Goal: Information Seeking & Learning: Learn about a topic

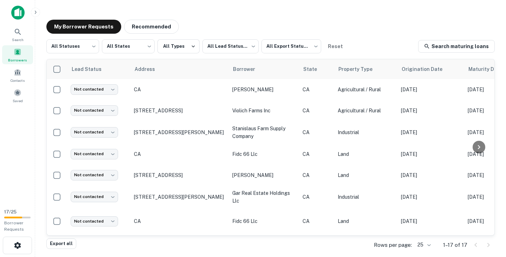
click at [20, 10] on img at bounding box center [17, 13] width 13 height 14
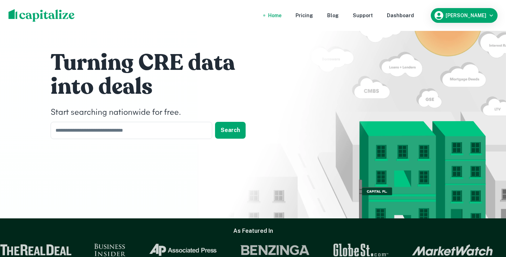
click at [52, 14] on img at bounding box center [41, 15] width 66 height 13
click at [479, 14] on h6 "Jason Phan" at bounding box center [465, 15] width 41 height 5
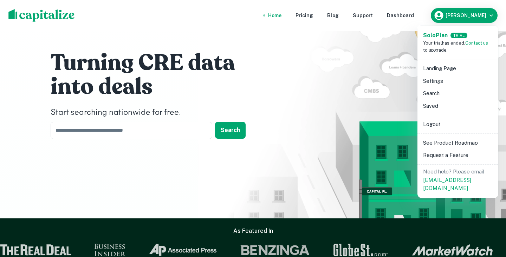
click at [412, 16] on div at bounding box center [253, 128] width 506 height 257
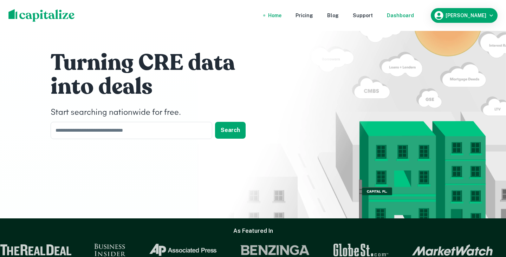
click at [414, 15] on div "Dashboard" at bounding box center [400, 16] width 27 height 8
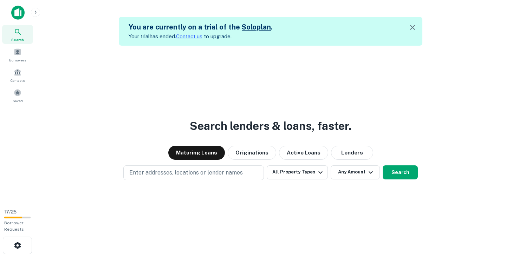
scroll to position [11, 0]
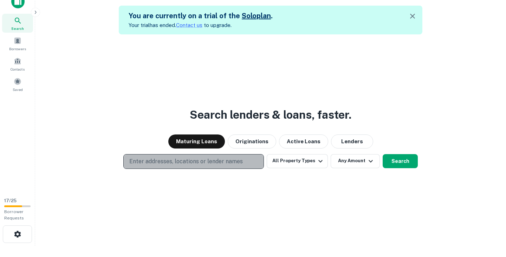
click at [237, 164] on p "Enter addresses, locations or lender names" at bounding box center [185, 161] width 113 height 8
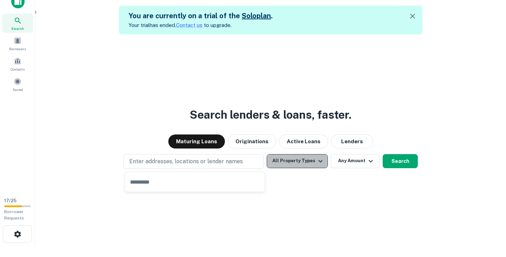
click at [301, 165] on button "All Property Types" at bounding box center [297, 161] width 61 height 14
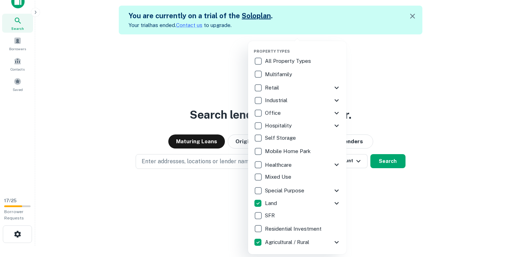
click at [385, 160] on div at bounding box center [253, 128] width 506 height 257
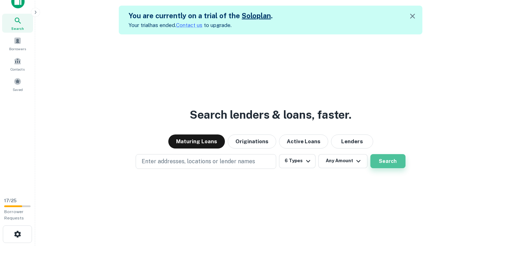
click at [389, 161] on button "Search" at bounding box center [387, 161] width 35 height 14
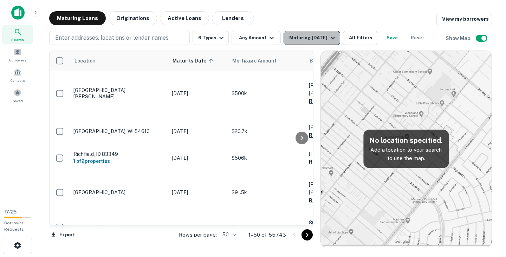
click at [327, 38] on div "Maturing In 1 Year" at bounding box center [313, 38] width 48 height 8
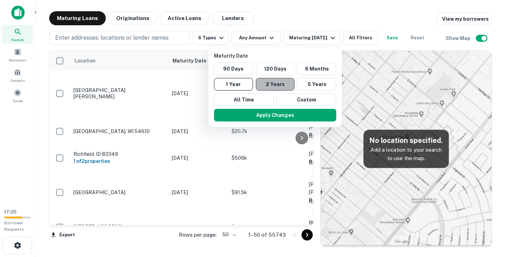
click at [281, 82] on button "2 Years" at bounding box center [275, 84] width 39 height 13
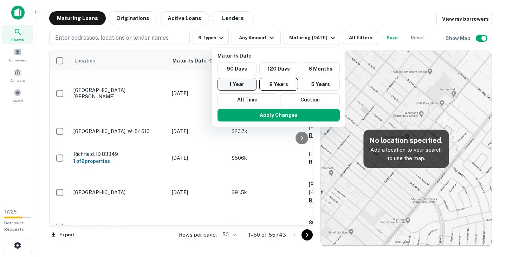
click at [242, 87] on button "1 Year" at bounding box center [236, 84] width 39 height 13
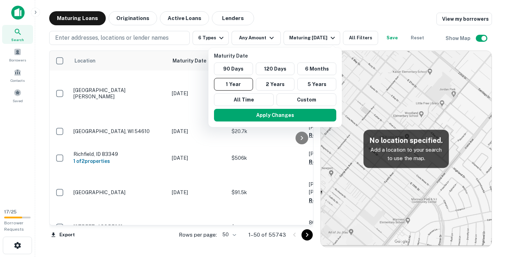
click at [343, 21] on div at bounding box center [253, 128] width 506 height 257
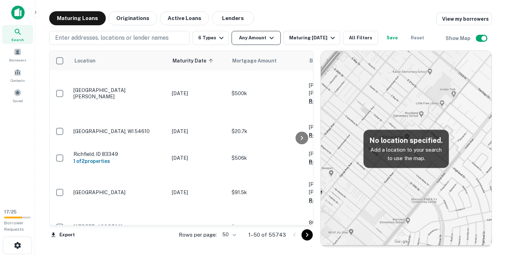
click at [267, 39] on icon "button" at bounding box center [271, 38] width 8 height 8
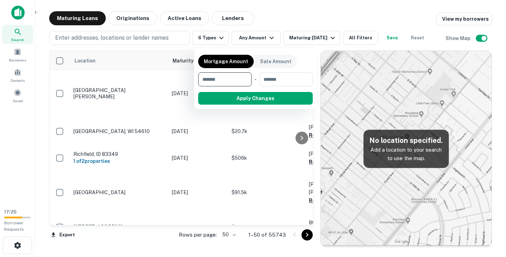
click at [220, 40] on div at bounding box center [253, 128] width 506 height 257
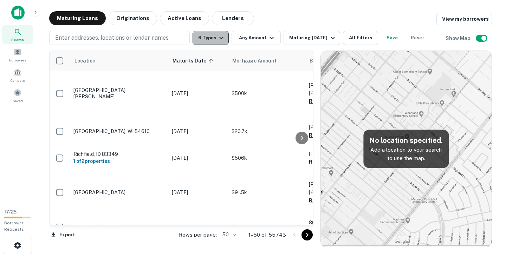
click at [218, 37] on icon "button" at bounding box center [221, 38] width 8 height 8
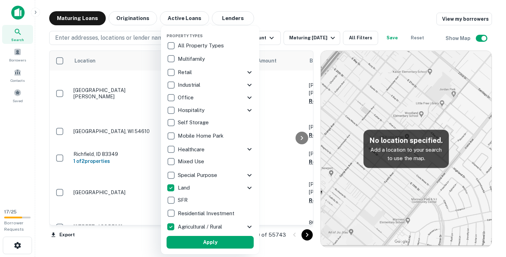
click at [311, 18] on div at bounding box center [253, 128] width 506 height 257
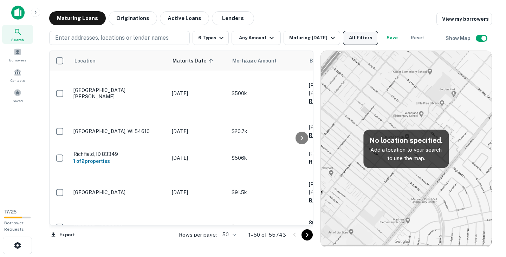
click at [363, 39] on button "All Filters" at bounding box center [360, 38] width 35 height 14
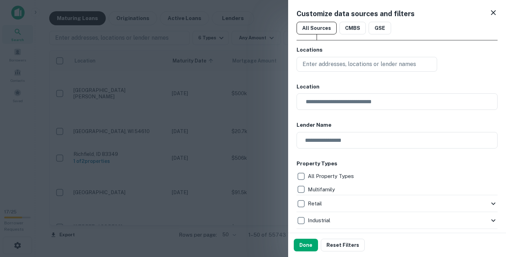
click at [491, 15] on icon at bounding box center [493, 12] width 8 height 8
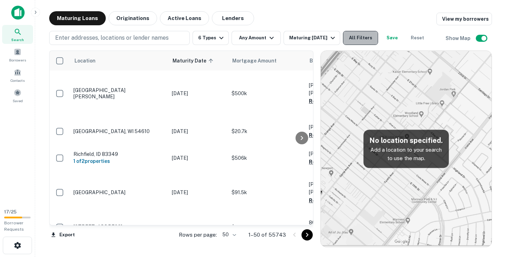
click at [364, 43] on button "All Filters" at bounding box center [360, 38] width 35 height 14
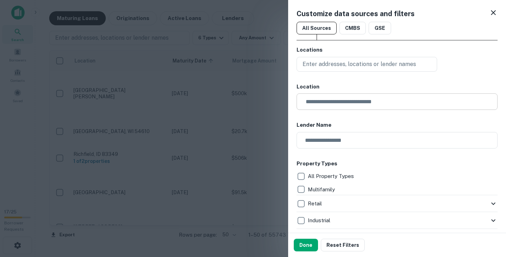
click at [347, 100] on input "text" at bounding box center [399, 101] width 196 height 17
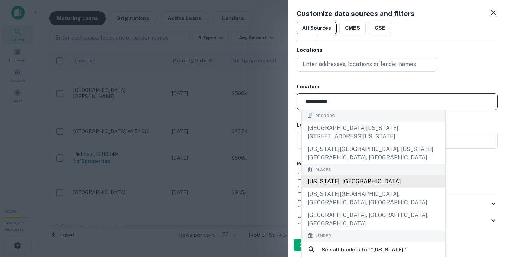
click at [347, 175] on div "California, USA" at bounding box center [373, 181] width 143 height 13
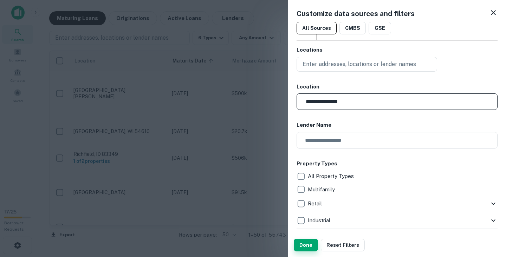
type input "**********"
click at [305, 247] on button "Done" at bounding box center [306, 245] width 24 height 13
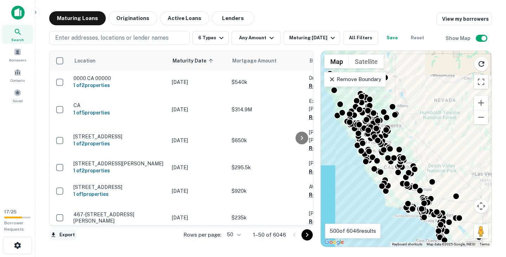
click at [68, 234] on button "Export" at bounding box center [62, 235] width 27 height 11
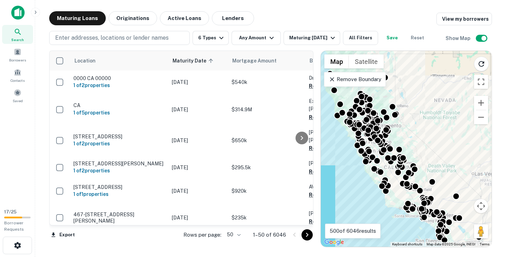
click at [486, 99] on div at bounding box center [253, 128] width 506 height 257
click at [484, 99] on button "Zoom in" at bounding box center [481, 103] width 14 height 14
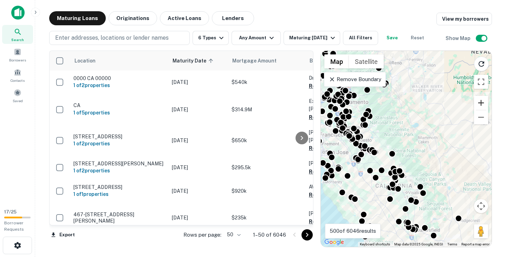
click at [483, 100] on button "Zoom in" at bounding box center [481, 103] width 14 height 14
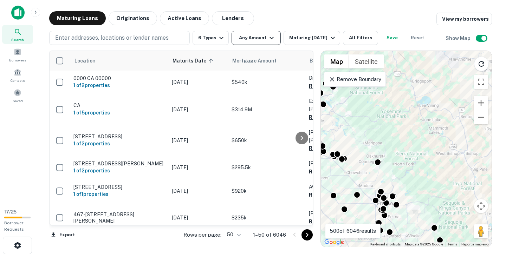
click at [255, 38] on button "Any Amount" at bounding box center [255, 38] width 49 height 14
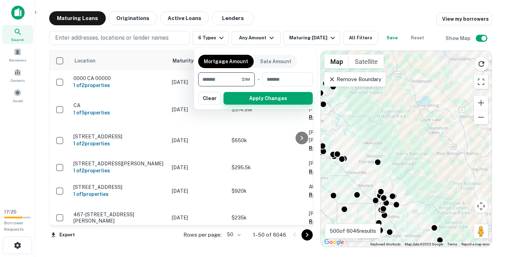
type input "*******"
click at [261, 101] on button "Apply Changes" at bounding box center [267, 98] width 89 height 13
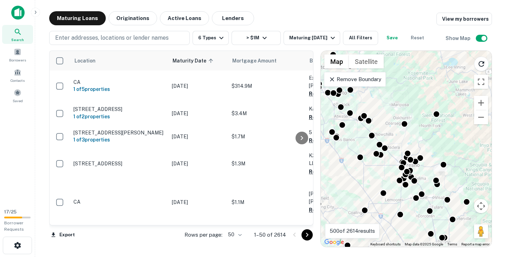
drag, startPoint x: 390, startPoint y: 152, endPoint x: 417, endPoint y: 106, distance: 52.6
click at [417, 106] on div "To activate drag with keyboard, press Alt + Enter. Once in keyboard drag state,…" at bounding box center [406, 149] width 171 height 196
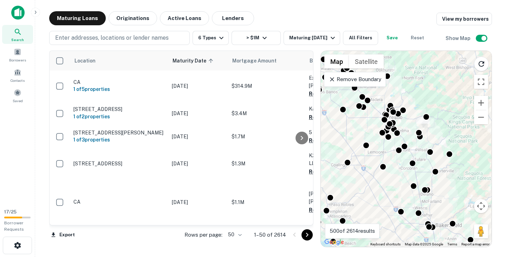
drag, startPoint x: 438, startPoint y: 156, endPoint x: 420, endPoint y: 112, distance: 47.3
click at [420, 112] on div "To activate drag with keyboard, press Alt + Enter. Once in keyboard drag state,…" at bounding box center [406, 149] width 171 height 196
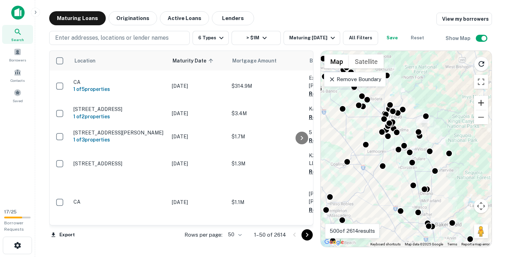
click at [481, 100] on button "Zoom in" at bounding box center [481, 103] width 14 height 14
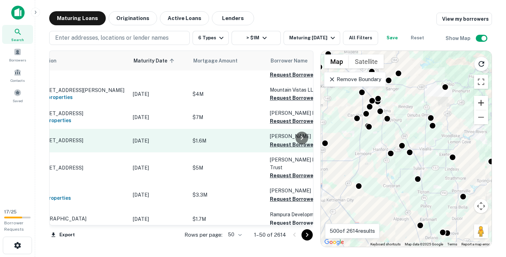
scroll to position [228, 0]
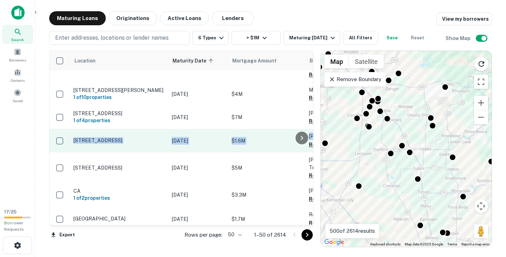
copy link "17536 Crows Landing Rd Crows Landing, CA 95313 Oct 01, 2025 $1.6M Perez David R…"
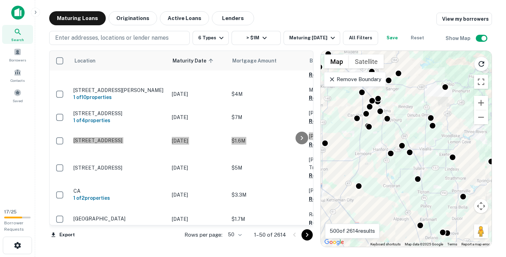
drag, startPoint x: 86, startPoint y: 136, endPoint x: 440, endPoint y: 4, distance: 378.6
click at [0, 0] on div "Search Borrowers Contacts Saved 17 / 25 Borrower Requests Maturing Loans Origin…" at bounding box center [253, 128] width 506 height 257
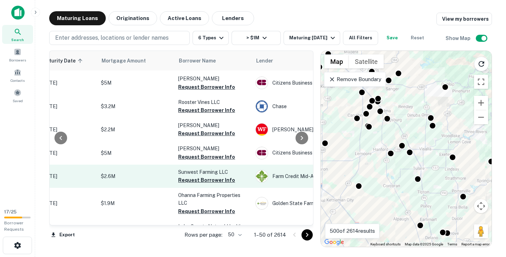
scroll to position [439, 140]
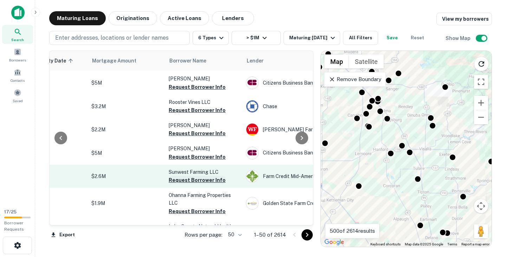
click at [184, 176] on button "Request Borrower Info" at bounding box center [197, 180] width 57 height 8
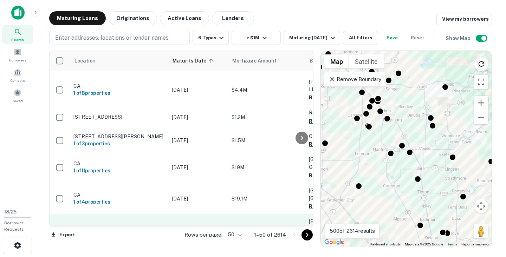
scroll to position [1002, 90]
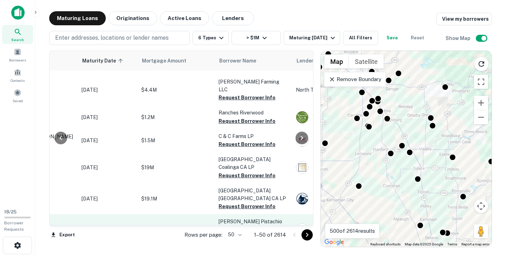
click at [236, 233] on button "Request Borrower Info" at bounding box center [246, 237] width 57 height 8
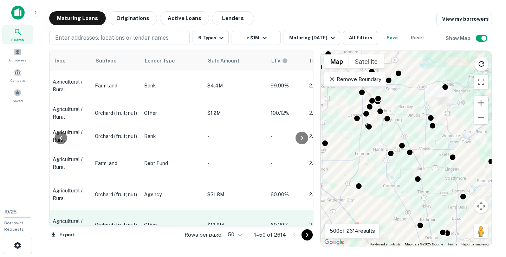
scroll to position [1006, 429]
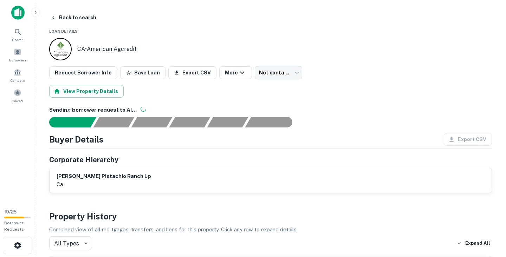
click at [132, 176] on h6 "michael harry pistachio ranch lp" at bounding box center [104, 176] width 94 height 8
copy h6 "michael harry pistachio ranch lp"
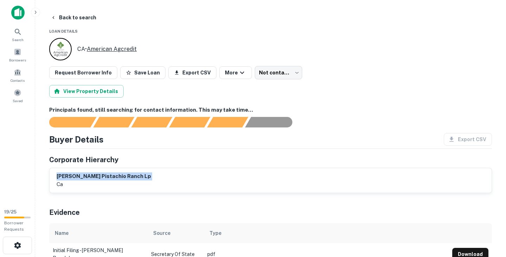
click at [97, 49] on link "American Agcredit" at bounding box center [112, 49] width 50 height 7
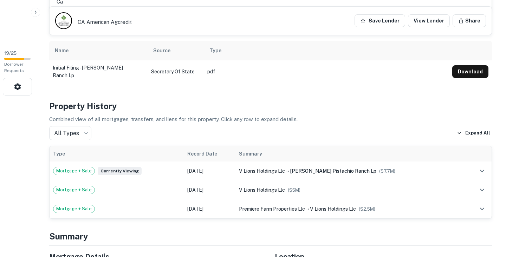
scroll to position [171, 0]
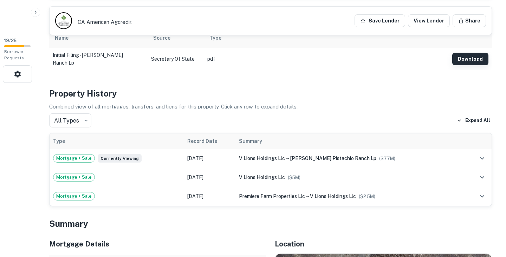
click at [473, 59] on button "Download" at bounding box center [470, 59] width 36 height 13
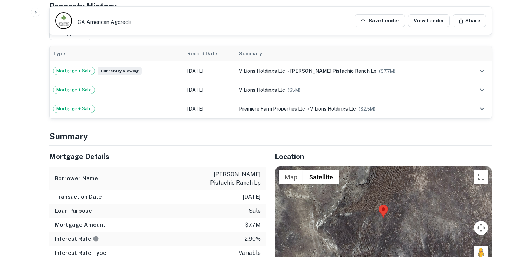
scroll to position [260, 0]
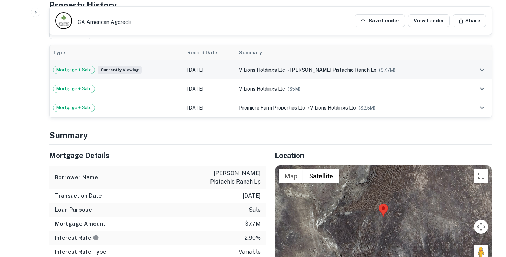
click at [343, 66] on div "v lions holdings llc → michael harry pistachio ranch lp ($ 7.7M )" at bounding box center [350, 70] width 222 height 8
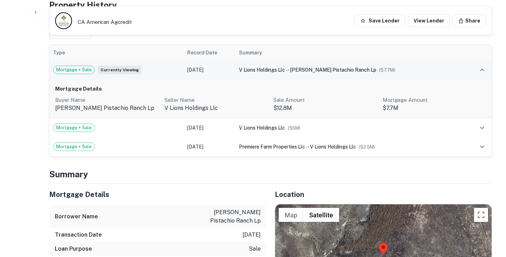
click at [343, 66] on div "v lions holdings llc → michael harry pistachio ranch lp ($ 7.7M )" at bounding box center [350, 70] width 222 height 8
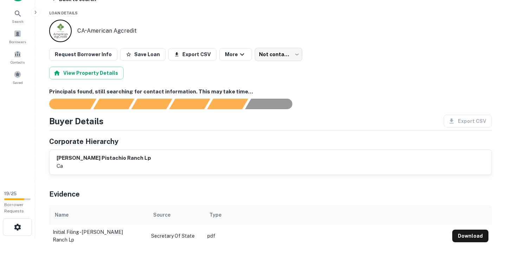
scroll to position [18, 0]
click at [95, 71] on button "View Property Details" at bounding box center [86, 73] width 74 height 13
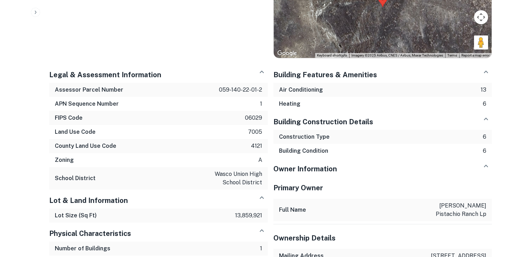
scroll to position [533, 0]
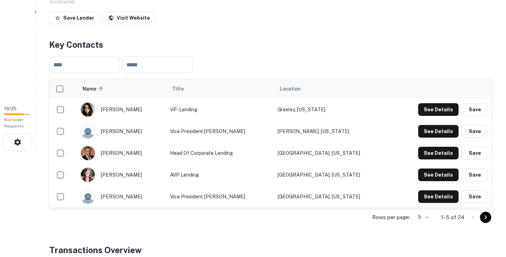
scroll to position [110, 0]
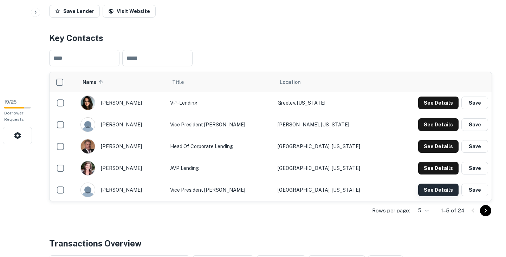
click at [435, 189] on button "See Details" at bounding box center [438, 190] width 40 height 13
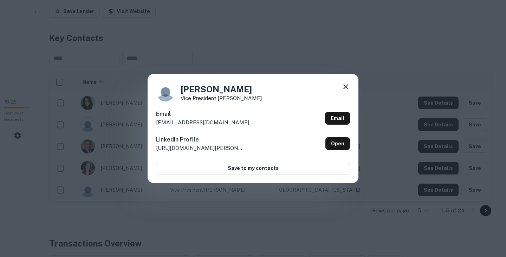
click at [346, 86] on icon at bounding box center [345, 86] width 5 height 5
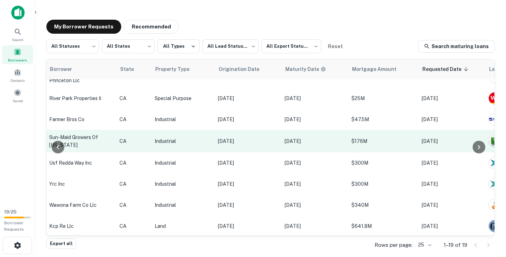
scroll to position [261, 329]
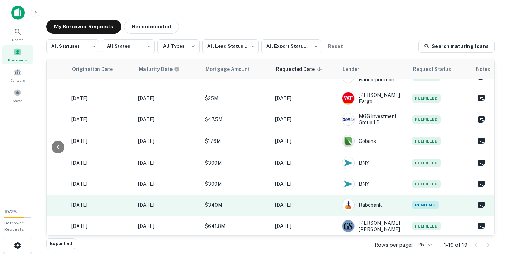
click at [367, 206] on div "Rabobank" at bounding box center [373, 205] width 63 height 13
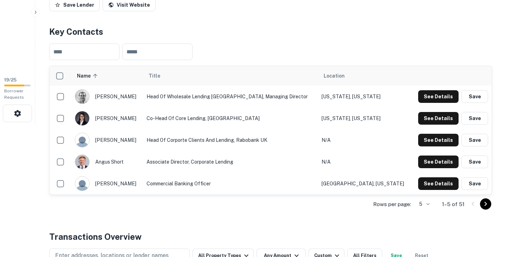
scroll to position [135, 0]
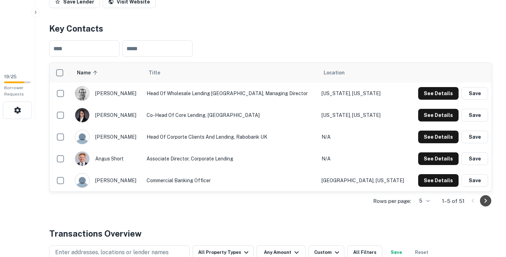
click at [485, 200] on icon "Go to next page" at bounding box center [485, 201] width 8 height 8
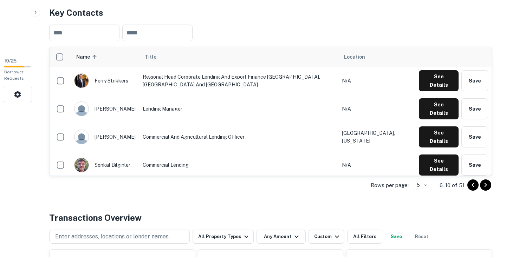
scroll to position [152, 0]
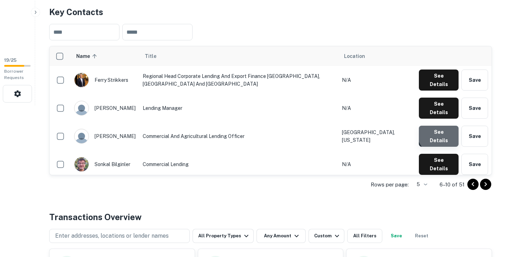
click at [440, 126] on button "See Details" at bounding box center [439, 136] width 40 height 21
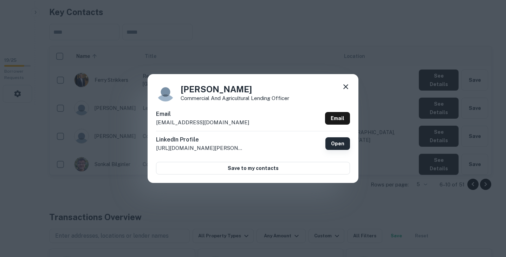
click at [340, 142] on link "Open" at bounding box center [337, 143] width 25 height 13
click at [348, 85] on icon at bounding box center [345, 87] width 8 height 8
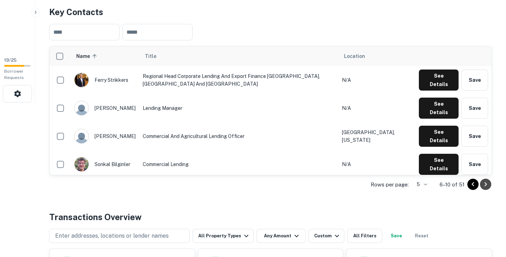
click at [489, 188] on icon "Go to next page" at bounding box center [485, 184] width 8 height 8
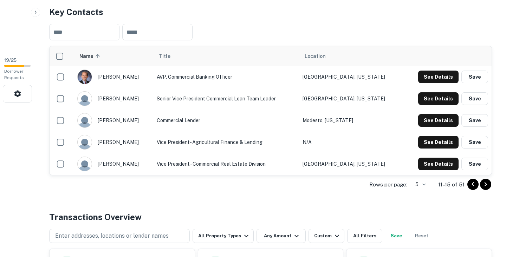
click at [484, 185] on icon "Go to next page" at bounding box center [485, 184] width 8 height 8
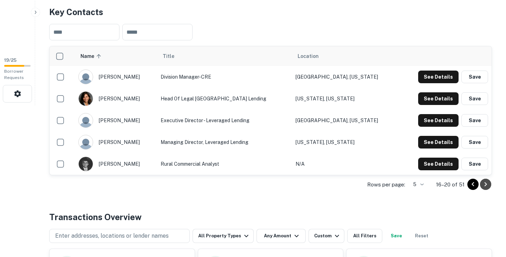
click at [487, 183] on icon "Go to next page" at bounding box center [485, 184] width 8 height 8
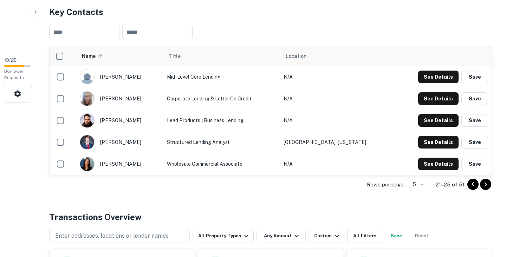
click at [471, 188] on icon "Go to previous page" at bounding box center [473, 184] width 8 height 8
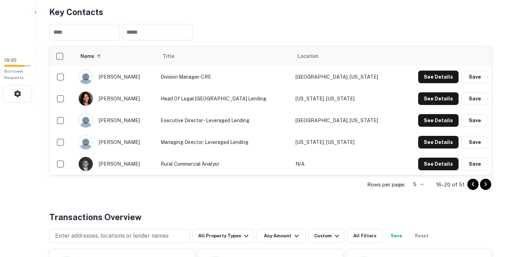
click at [471, 188] on icon "Go to previous page" at bounding box center [473, 184] width 8 height 8
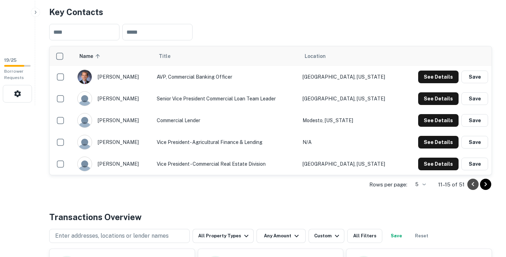
click at [471, 188] on icon "Go to previous page" at bounding box center [473, 184] width 8 height 8
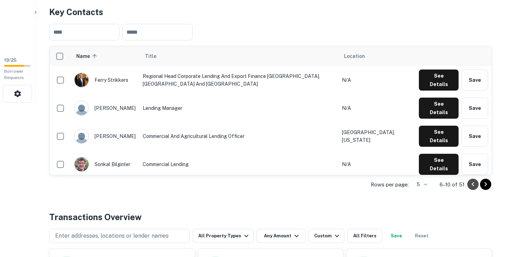
click at [471, 188] on icon "Go to previous page" at bounding box center [473, 184] width 8 height 8
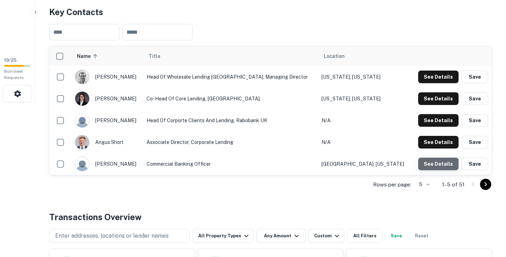
click at [434, 168] on button "See Details" at bounding box center [438, 164] width 40 height 13
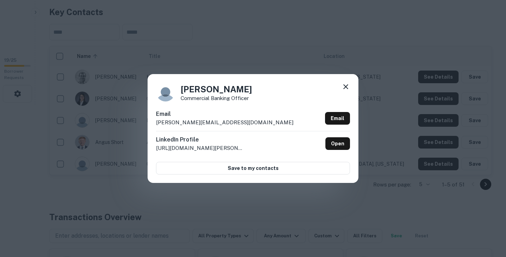
click at [346, 86] on icon at bounding box center [345, 87] width 8 height 8
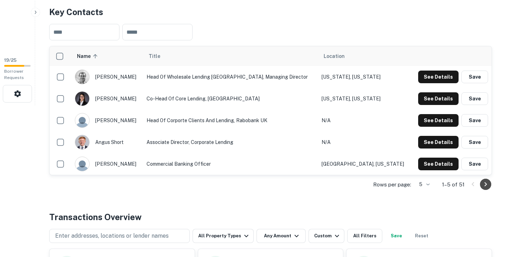
click at [487, 186] on icon "Go to next page" at bounding box center [485, 184] width 8 height 8
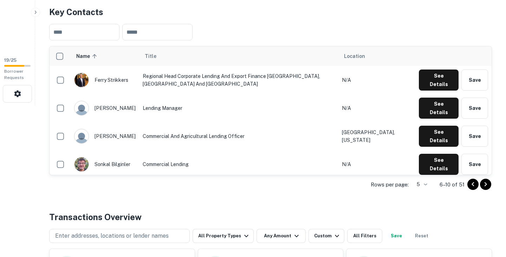
click at [488, 187] on icon "Go to next page" at bounding box center [485, 184] width 8 height 8
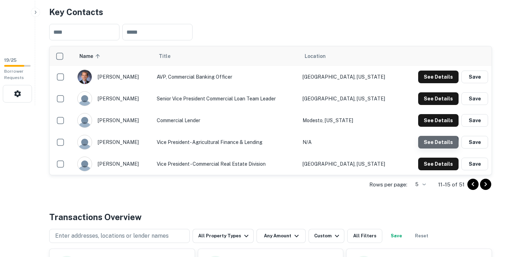
click at [435, 144] on button "See Details" at bounding box center [438, 142] width 40 height 13
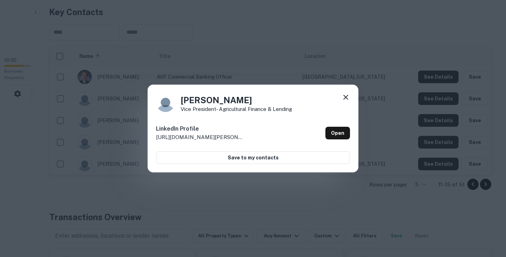
click at [344, 101] on icon at bounding box center [345, 97] width 8 height 8
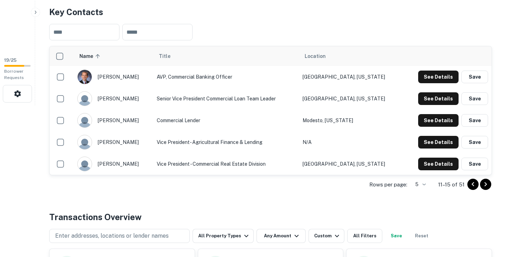
click at [485, 185] on icon "Go to next page" at bounding box center [485, 184] width 2 height 4
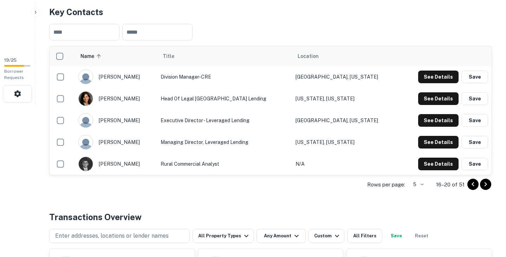
click at [471, 186] on icon "Go to previous page" at bounding box center [473, 184] width 8 height 8
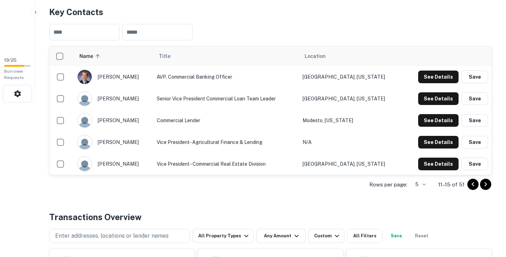
click at [471, 186] on icon "Go to previous page" at bounding box center [473, 184] width 8 height 8
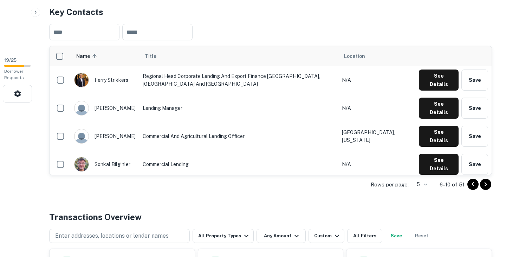
click at [471, 186] on icon "Go to previous page" at bounding box center [473, 184] width 8 height 8
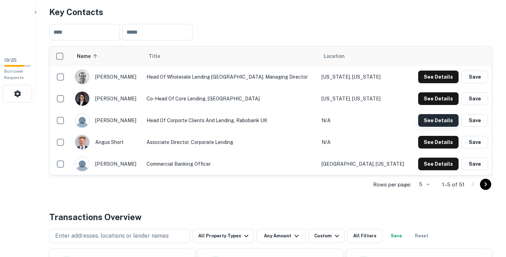
click at [443, 122] on button "See Details" at bounding box center [438, 120] width 40 height 13
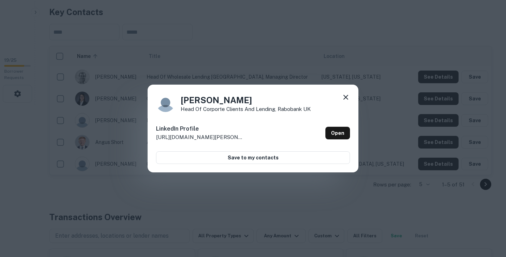
click at [343, 96] on icon at bounding box center [345, 97] width 8 height 8
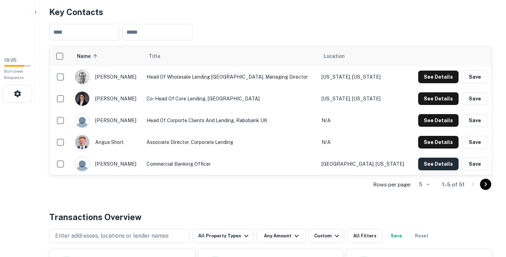
click at [433, 164] on button "See Details" at bounding box center [438, 164] width 40 height 13
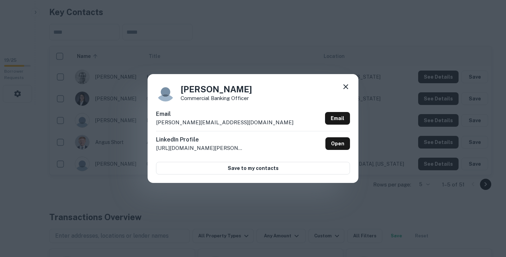
click at [348, 83] on icon at bounding box center [345, 87] width 8 height 8
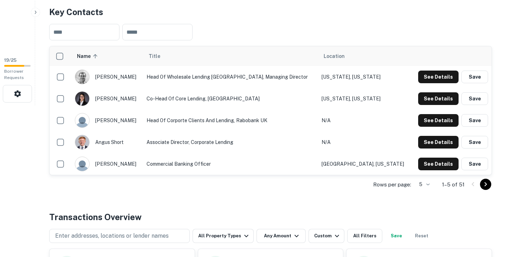
click at [488, 184] on icon "Go to next page" at bounding box center [485, 184] width 8 height 8
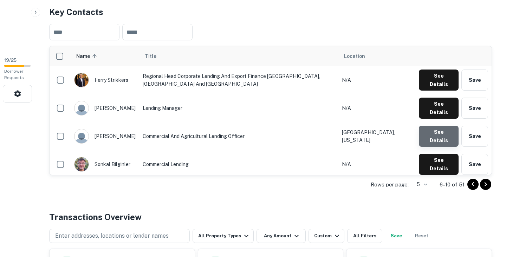
click at [439, 126] on button "See Details" at bounding box center [439, 136] width 40 height 21
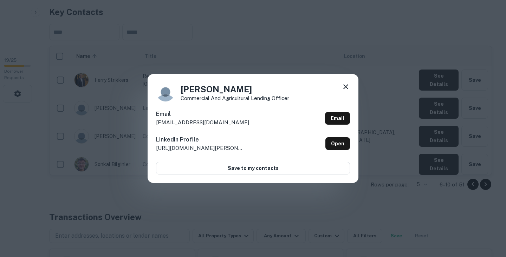
click at [435, 126] on div "Michael Peterson Commercial and Agricultural Lending Officer Email mpeterson@bu…" at bounding box center [253, 128] width 506 height 257
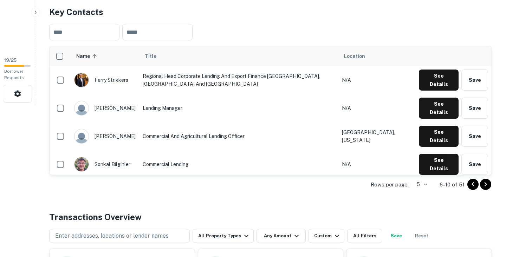
click at [436, 182] on button "See Details" at bounding box center [439, 192] width 40 height 21
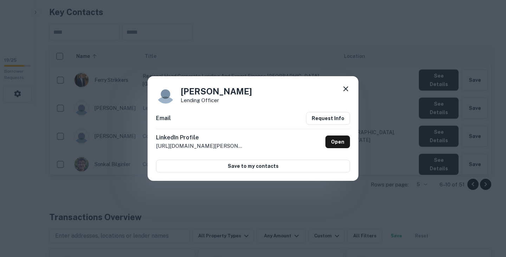
click at [426, 159] on div "Barbara Holland Lending Officer Email Request Info LinkedIn Profile http://www.…" at bounding box center [253, 128] width 506 height 257
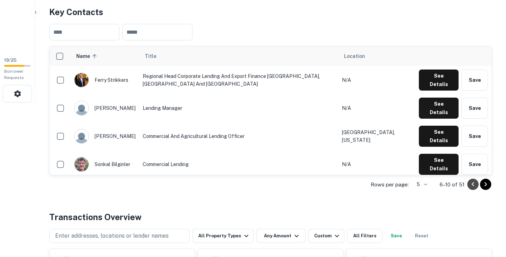
click at [468, 186] on button "Go to previous page" at bounding box center [472, 184] width 11 height 11
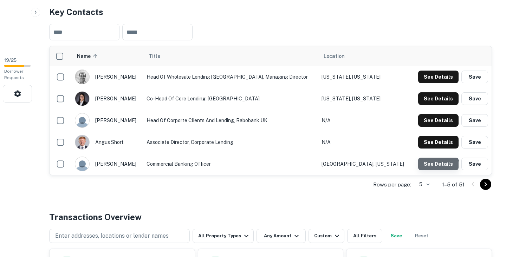
click at [437, 167] on button "See Details" at bounding box center [438, 164] width 40 height 13
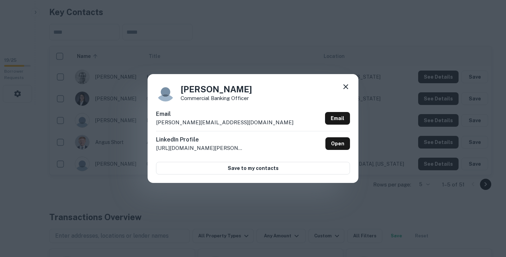
click at [346, 85] on icon at bounding box center [345, 87] width 8 height 8
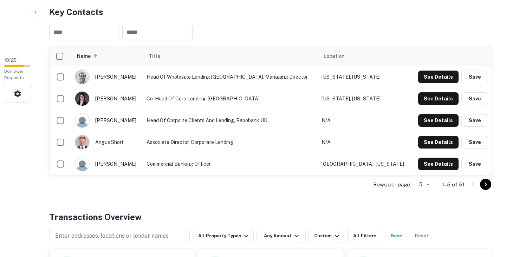
scroll to position [0, 0]
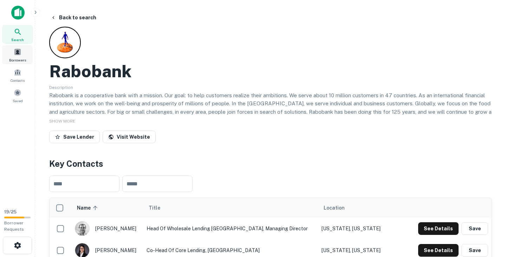
click at [20, 51] on span at bounding box center [18, 52] width 8 height 8
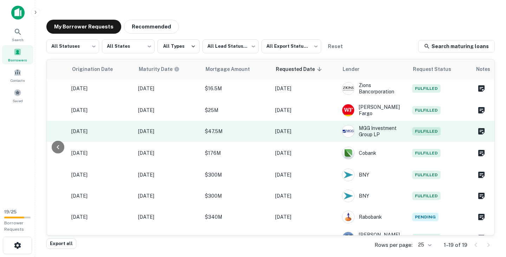
scroll to position [250, 329]
click at [385, 129] on div "MGG Investment Group LP" at bounding box center [373, 131] width 63 height 13
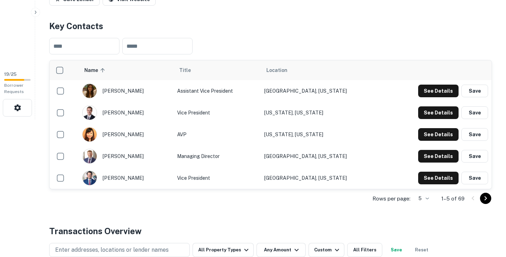
scroll to position [141, 0]
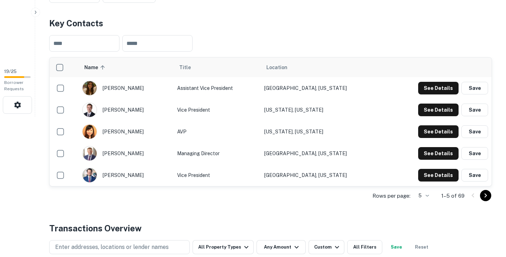
click at [485, 195] on icon "Go to next page" at bounding box center [485, 195] width 8 height 8
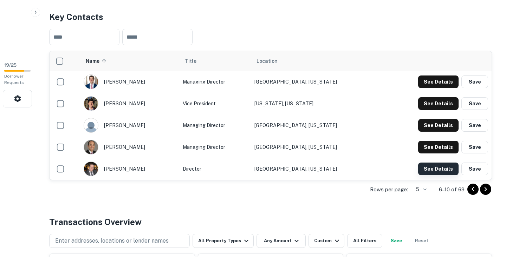
scroll to position [159, 0]
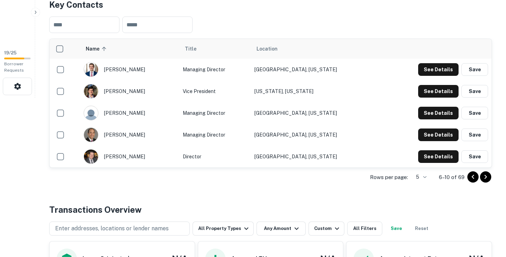
click at [486, 175] on icon "Go to next page" at bounding box center [485, 177] width 8 height 8
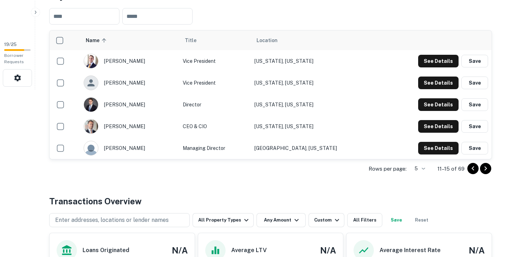
scroll to position [168, 0]
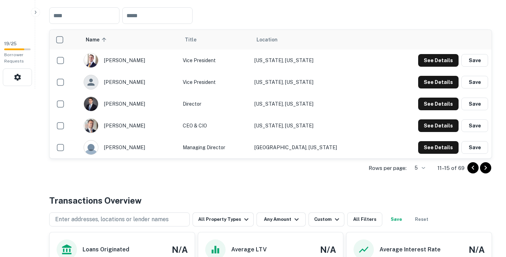
click at [488, 168] on icon "Go to next page" at bounding box center [485, 168] width 8 height 8
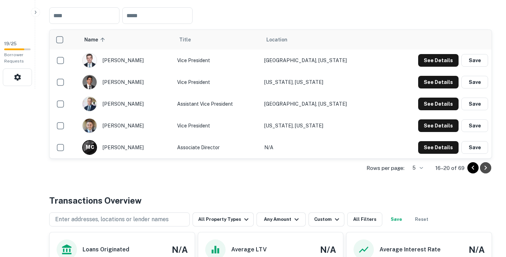
click at [488, 168] on icon "Go to next page" at bounding box center [485, 168] width 8 height 8
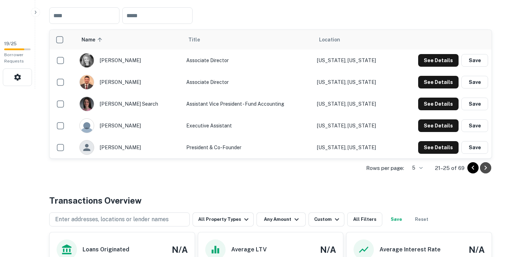
click at [488, 168] on icon "Go to next page" at bounding box center [485, 168] width 8 height 8
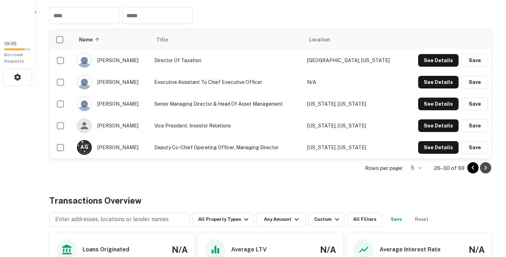
click at [488, 168] on icon "Go to next page" at bounding box center [485, 168] width 8 height 8
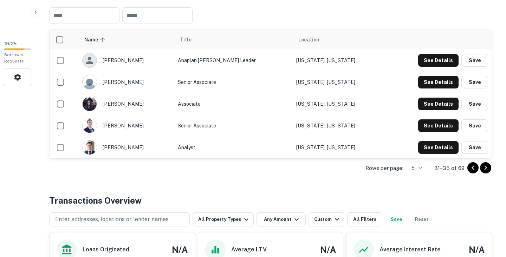
click at [488, 168] on icon "Go to next page" at bounding box center [485, 168] width 8 height 8
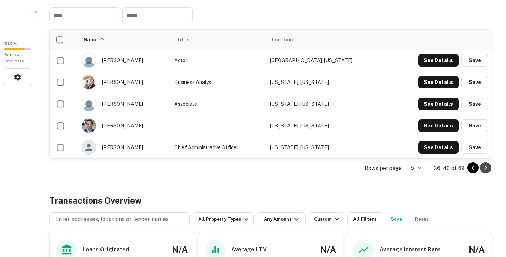
click at [488, 168] on icon "Go to next page" at bounding box center [485, 168] width 8 height 8
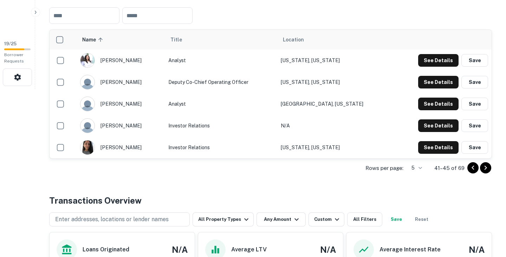
click at [488, 168] on icon "Go to next page" at bounding box center [485, 168] width 8 height 8
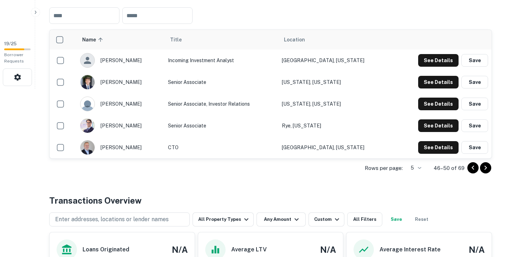
click at [488, 168] on icon "Go to next page" at bounding box center [485, 168] width 8 height 8
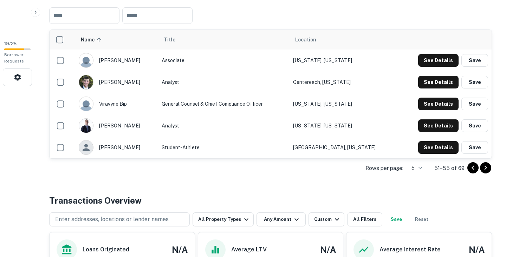
click at [488, 168] on icon "Go to next page" at bounding box center [485, 168] width 8 height 8
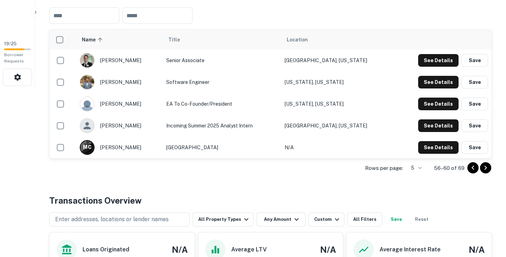
click at [473, 166] on icon "Go to previous page" at bounding box center [473, 168] width 8 height 8
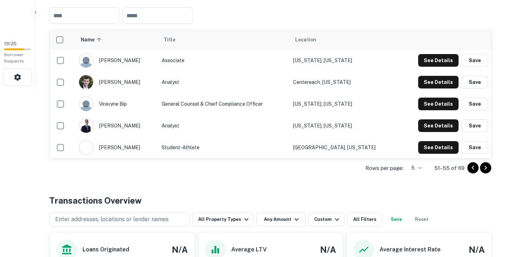
click at [473, 166] on icon "Go to previous page" at bounding box center [473, 168] width 8 height 8
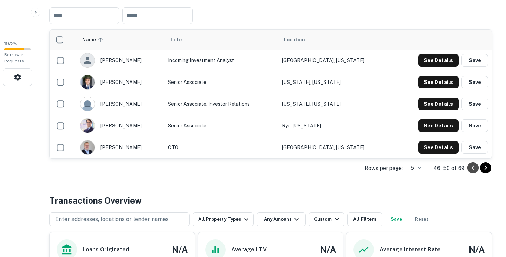
click at [473, 166] on icon "Go to previous page" at bounding box center [473, 168] width 8 height 8
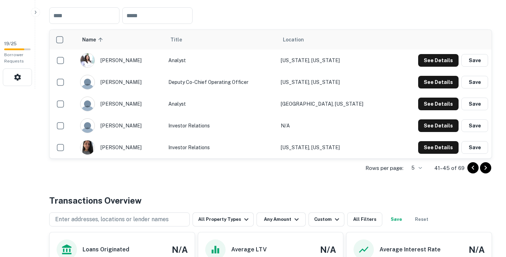
click at [473, 166] on icon "Go to previous page" at bounding box center [473, 168] width 8 height 8
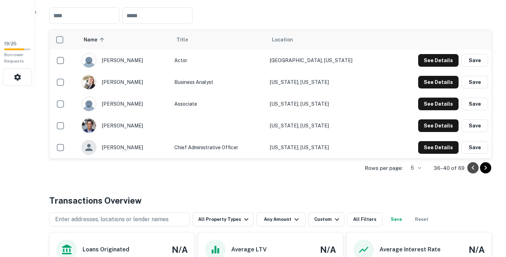
click at [473, 166] on icon "Go to previous page" at bounding box center [473, 168] width 8 height 8
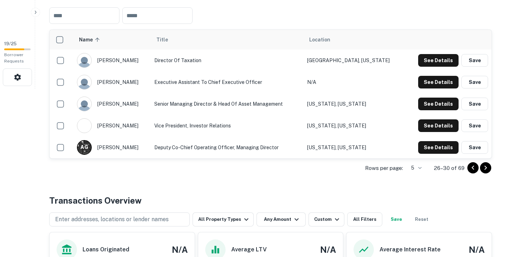
click at [473, 166] on icon "Go to previous page" at bounding box center [473, 168] width 8 height 8
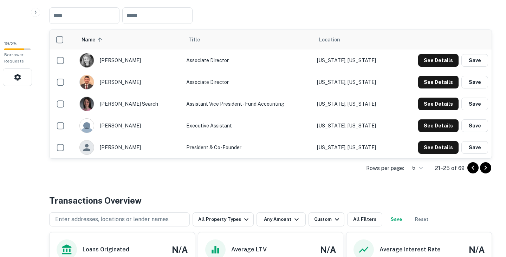
click at [473, 166] on icon "Go to previous page" at bounding box center [473, 168] width 8 height 8
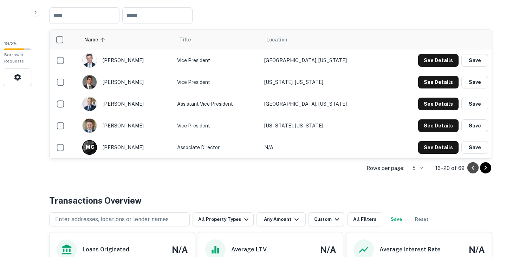
click at [473, 166] on icon "Go to previous page" at bounding box center [473, 168] width 8 height 8
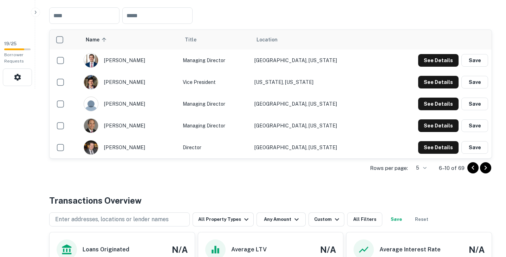
click at [473, 166] on icon "Go to previous page" at bounding box center [473, 168] width 8 height 8
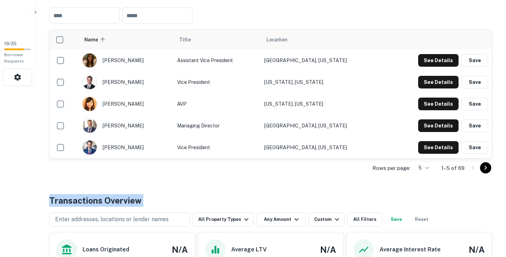
click at [473, 166] on div at bounding box center [479, 167] width 24 height 11
click at [436, 150] on button "See Details" at bounding box center [438, 147] width 40 height 13
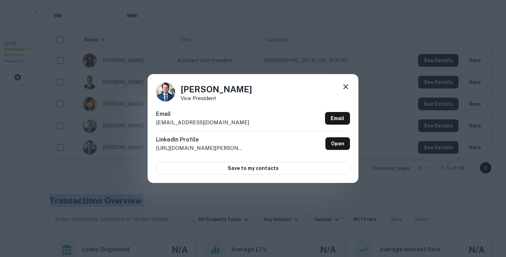
click at [346, 88] on icon at bounding box center [345, 87] width 8 height 8
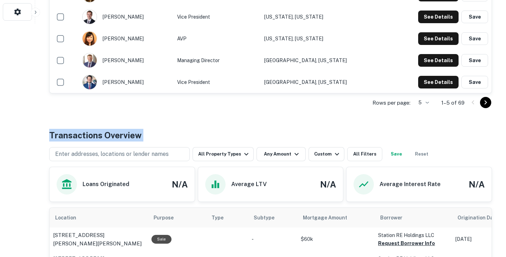
scroll to position [235, 0]
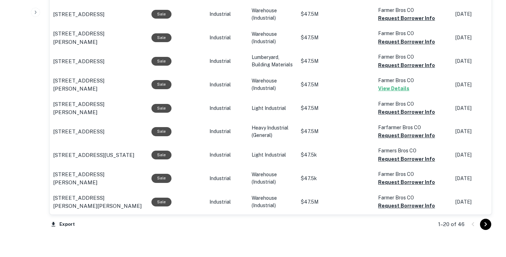
scroll to position [760, 0]
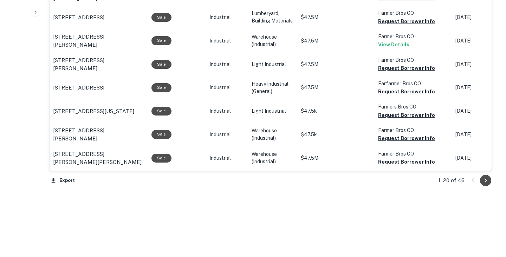
click at [487, 181] on icon "Go to next page" at bounding box center [485, 180] width 8 height 8
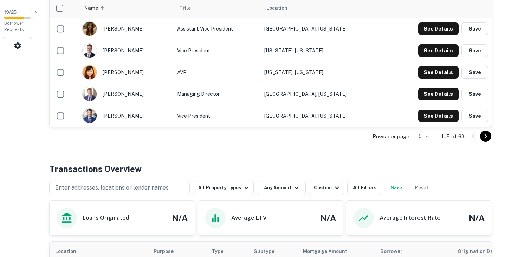
scroll to position [199, 0]
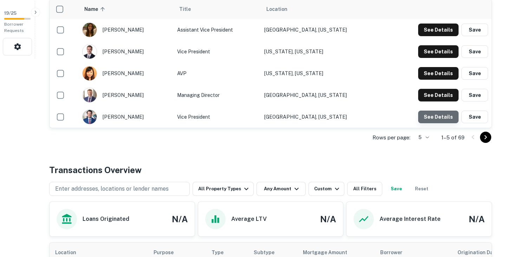
click at [444, 117] on button "See Details" at bounding box center [438, 117] width 40 height 13
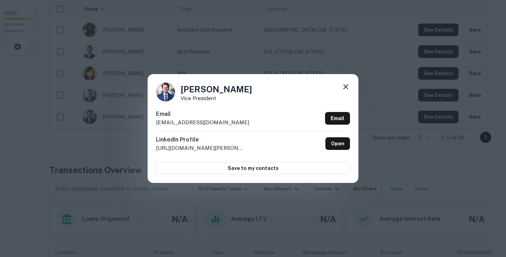
click at [345, 85] on icon at bounding box center [345, 87] width 8 height 8
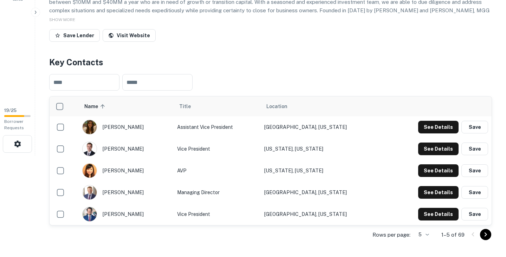
scroll to position [0, 0]
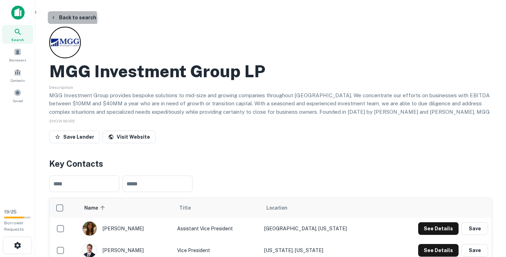
click at [56, 19] on icon "button" at bounding box center [54, 18] width 6 height 6
click at [76, 18] on button "Back to search" at bounding box center [73, 17] width 51 height 13
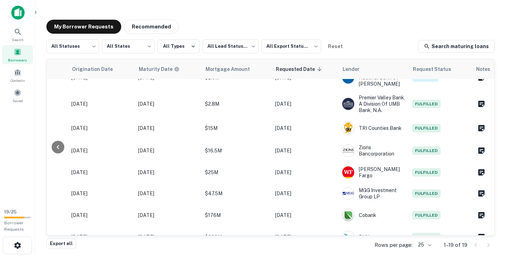
scroll to position [190, 329]
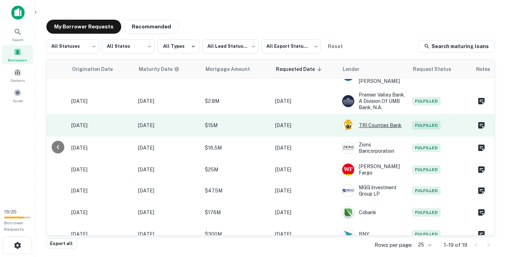
click at [370, 128] on div "TRI Counties Bank" at bounding box center [373, 125] width 63 height 13
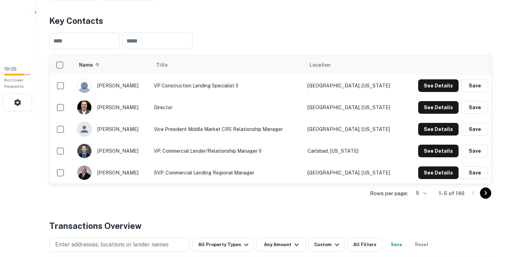
scroll to position [144, 0]
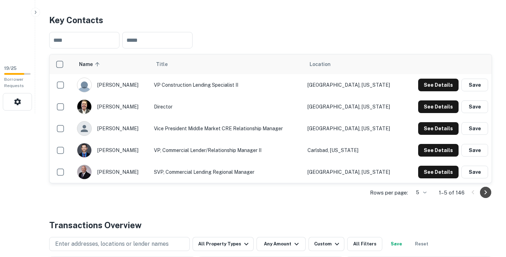
click at [484, 195] on icon "Go to next page" at bounding box center [485, 192] width 8 height 8
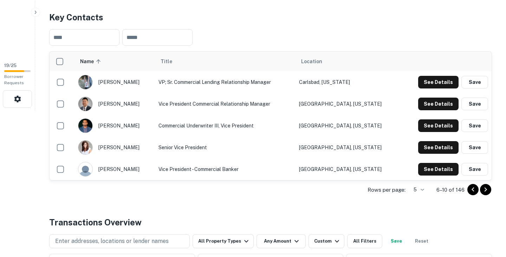
scroll to position [148, 0]
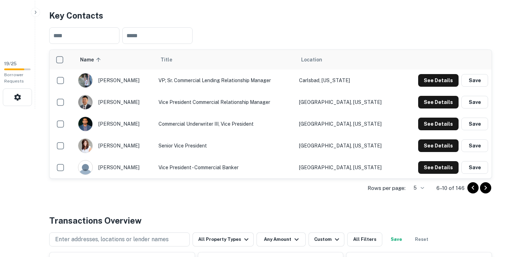
click at [488, 185] on icon "Go to next page" at bounding box center [485, 188] width 8 height 8
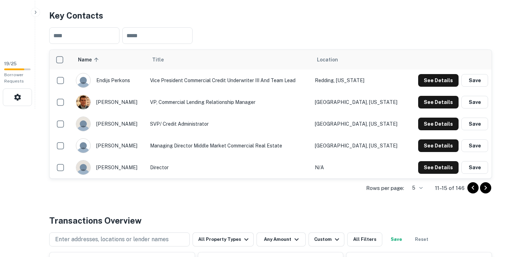
click at [488, 185] on icon "Go to next page" at bounding box center [485, 188] width 8 height 8
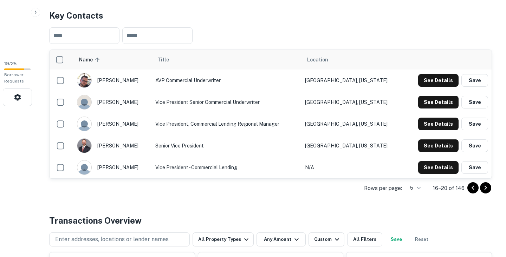
click at [488, 185] on icon "Go to next page" at bounding box center [485, 188] width 8 height 8
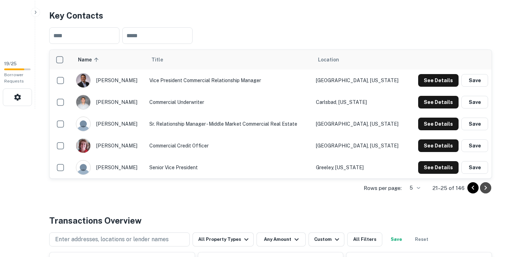
click at [488, 185] on icon "Go to next page" at bounding box center [485, 188] width 8 height 8
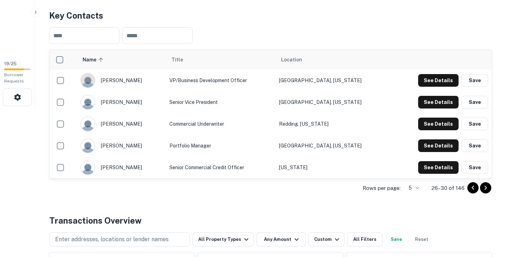
click at [488, 185] on icon "Go to next page" at bounding box center [485, 188] width 8 height 8
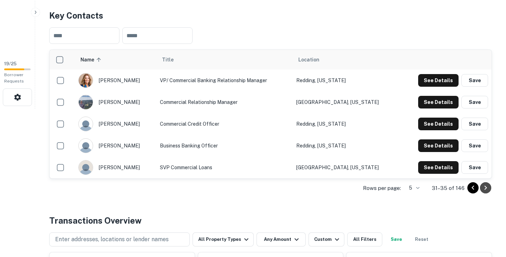
click at [488, 184] on icon "Go to next page" at bounding box center [485, 188] width 8 height 8
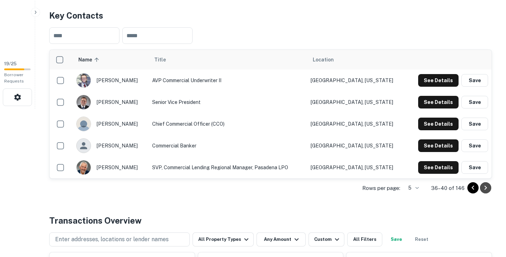
click at [489, 184] on icon "Go to next page" at bounding box center [485, 188] width 8 height 8
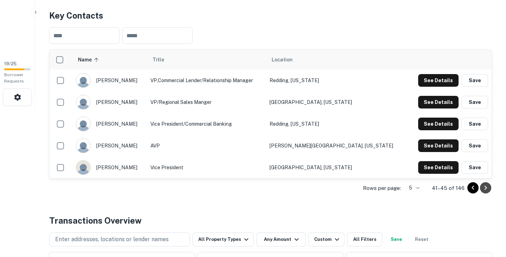
click at [489, 184] on icon "Go to next page" at bounding box center [485, 188] width 8 height 8
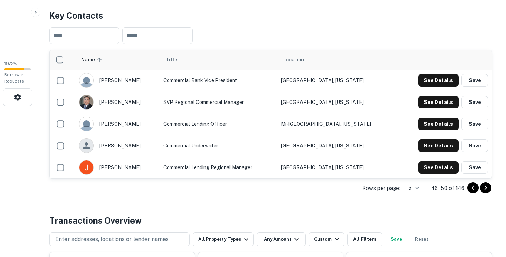
click at [489, 183] on div at bounding box center [479, 187] width 24 height 11
click at [485, 187] on icon "Go to next page" at bounding box center [485, 188] width 2 height 4
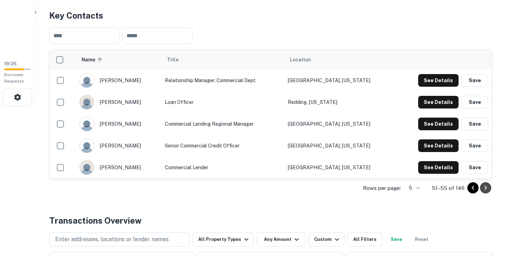
click at [485, 187] on icon "Go to next page" at bounding box center [485, 188] width 2 height 4
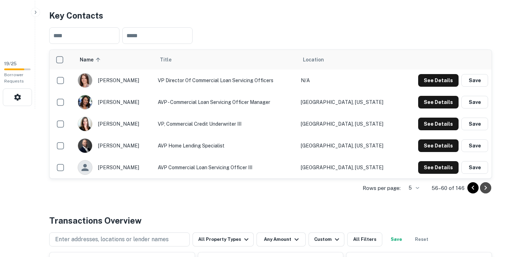
click at [487, 187] on icon "Go to next page" at bounding box center [485, 188] width 8 height 8
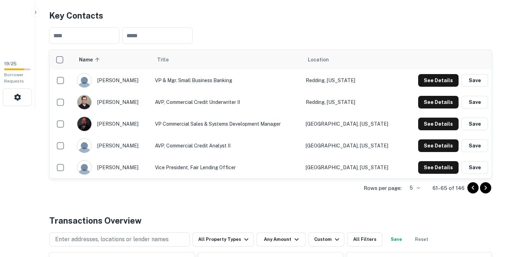
click at [487, 187] on icon "Go to next page" at bounding box center [485, 188] width 8 height 8
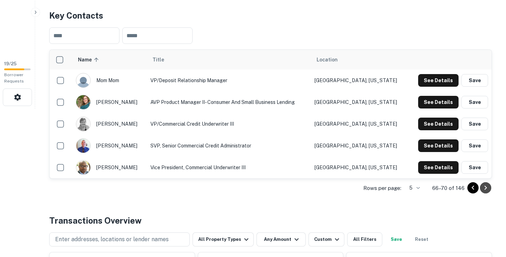
click at [487, 187] on icon "Go to next page" at bounding box center [485, 188] width 8 height 8
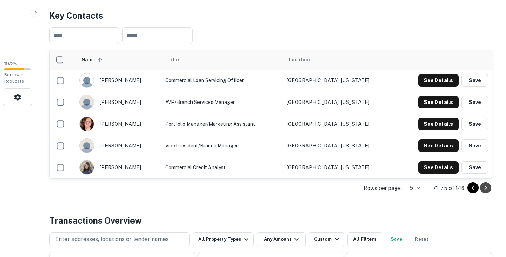
click at [487, 187] on icon "Go to next page" at bounding box center [485, 188] width 8 height 8
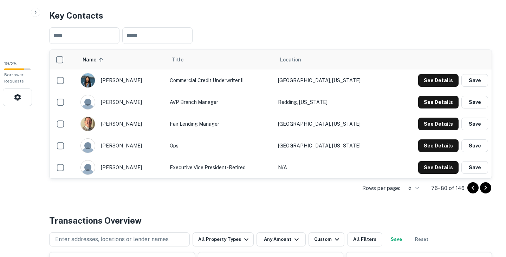
click at [487, 187] on icon "Go to next page" at bounding box center [485, 188] width 8 height 8
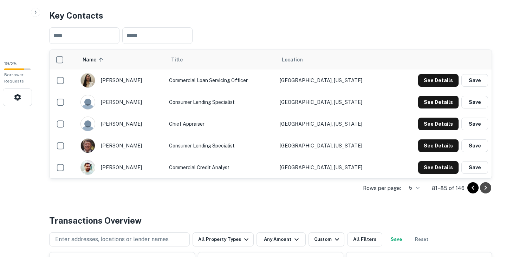
click at [487, 187] on icon "Go to next page" at bounding box center [485, 188] width 8 height 8
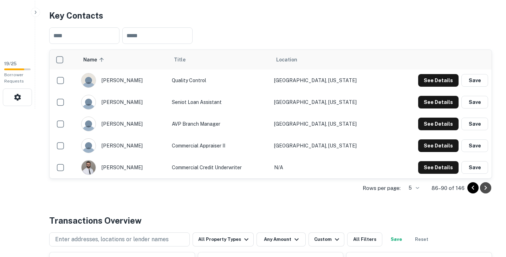
click at [487, 187] on icon "Go to next page" at bounding box center [485, 188] width 8 height 8
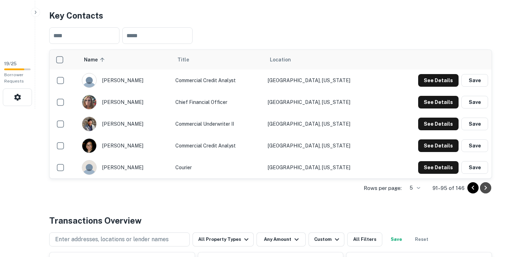
click at [487, 187] on icon "Go to next page" at bounding box center [485, 188] width 8 height 8
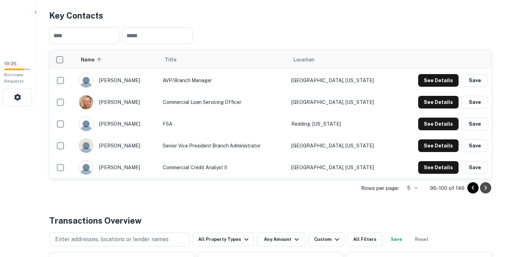
click at [487, 187] on icon "Go to next page" at bounding box center [485, 188] width 8 height 8
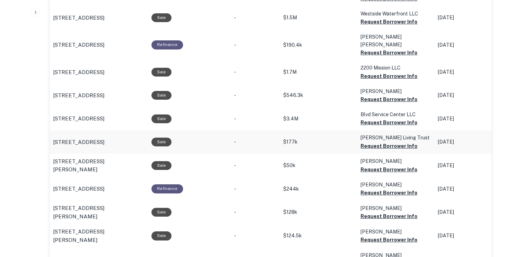
scroll to position [692, 0]
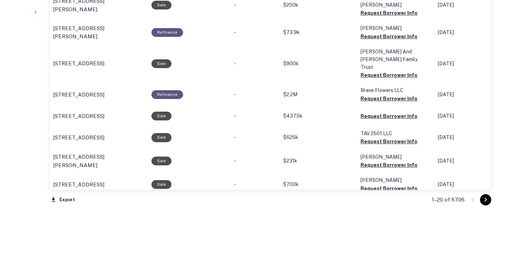
click at [482, 196] on icon "Go to next page" at bounding box center [485, 200] width 8 height 8
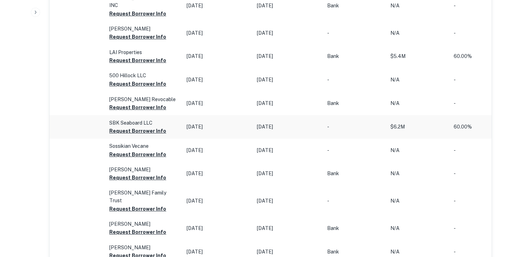
scroll to position [762, 0]
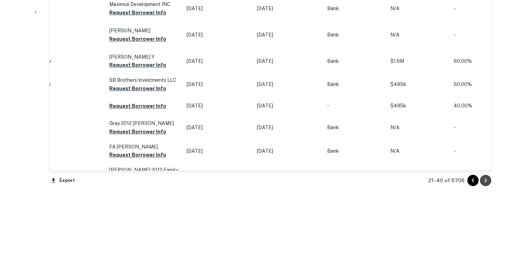
click at [489, 178] on icon "Go to next page" at bounding box center [485, 180] width 8 height 8
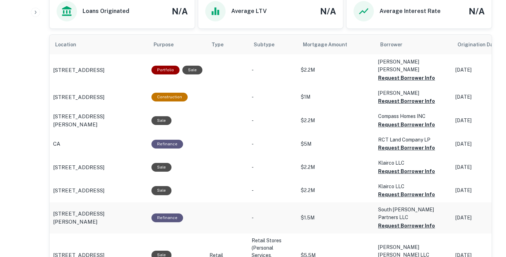
scroll to position [339, 0]
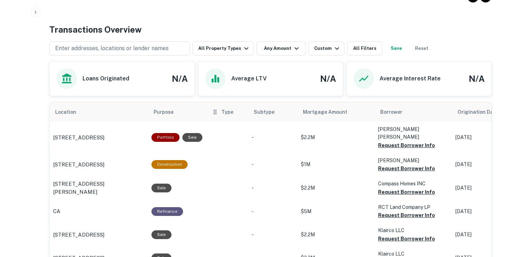
click at [225, 112] on span "Type" at bounding box center [227, 112] width 12 height 8
click at [214, 111] on icon "scrollable content" at bounding box center [215, 112] width 3 height 5
